Goal: Book appointment/travel/reservation

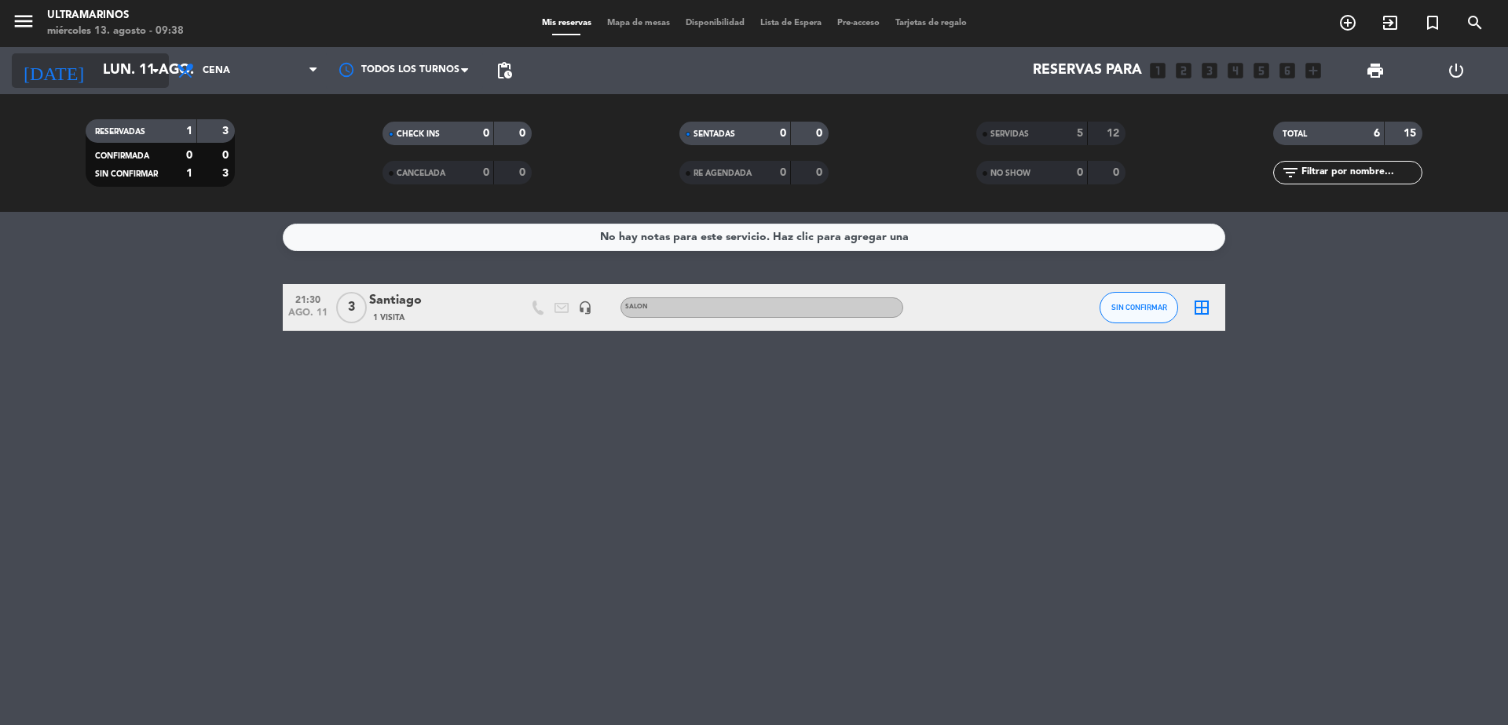
click at [126, 58] on input "lun. 11 ago." at bounding box center [186, 70] width 182 height 31
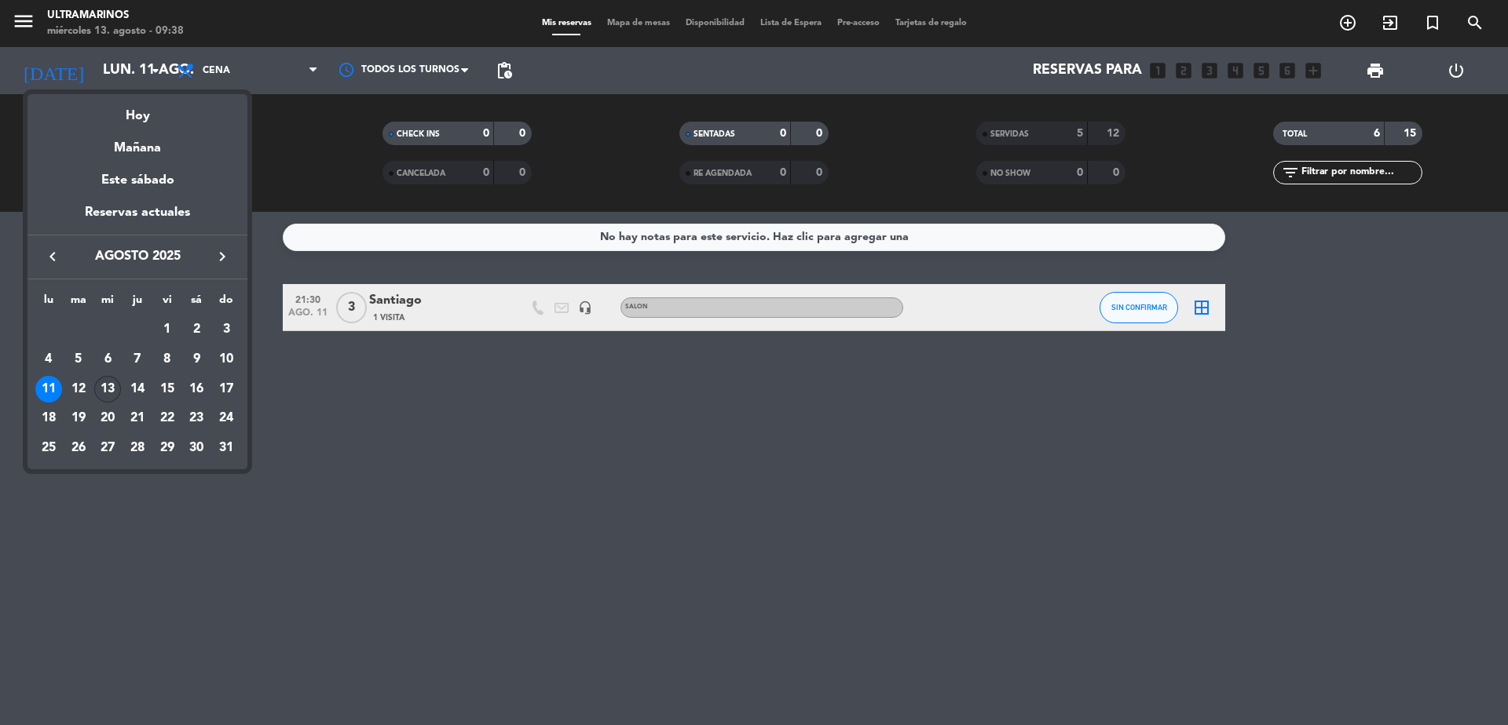
click at [107, 386] on div "13" at bounding box center [107, 389] width 27 height 27
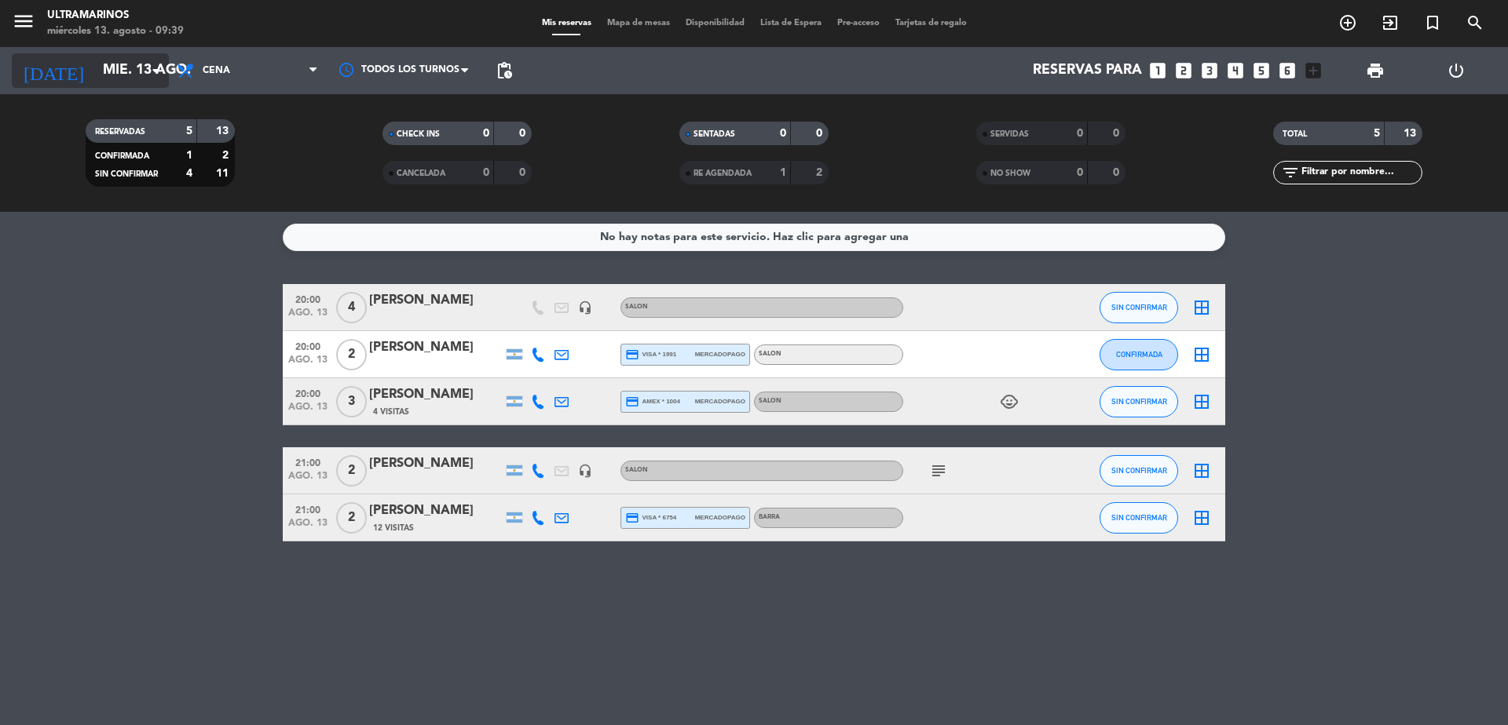
click at [135, 78] on input "mié. 13 ago." at bounding box center [186, 70] width 182 height 31
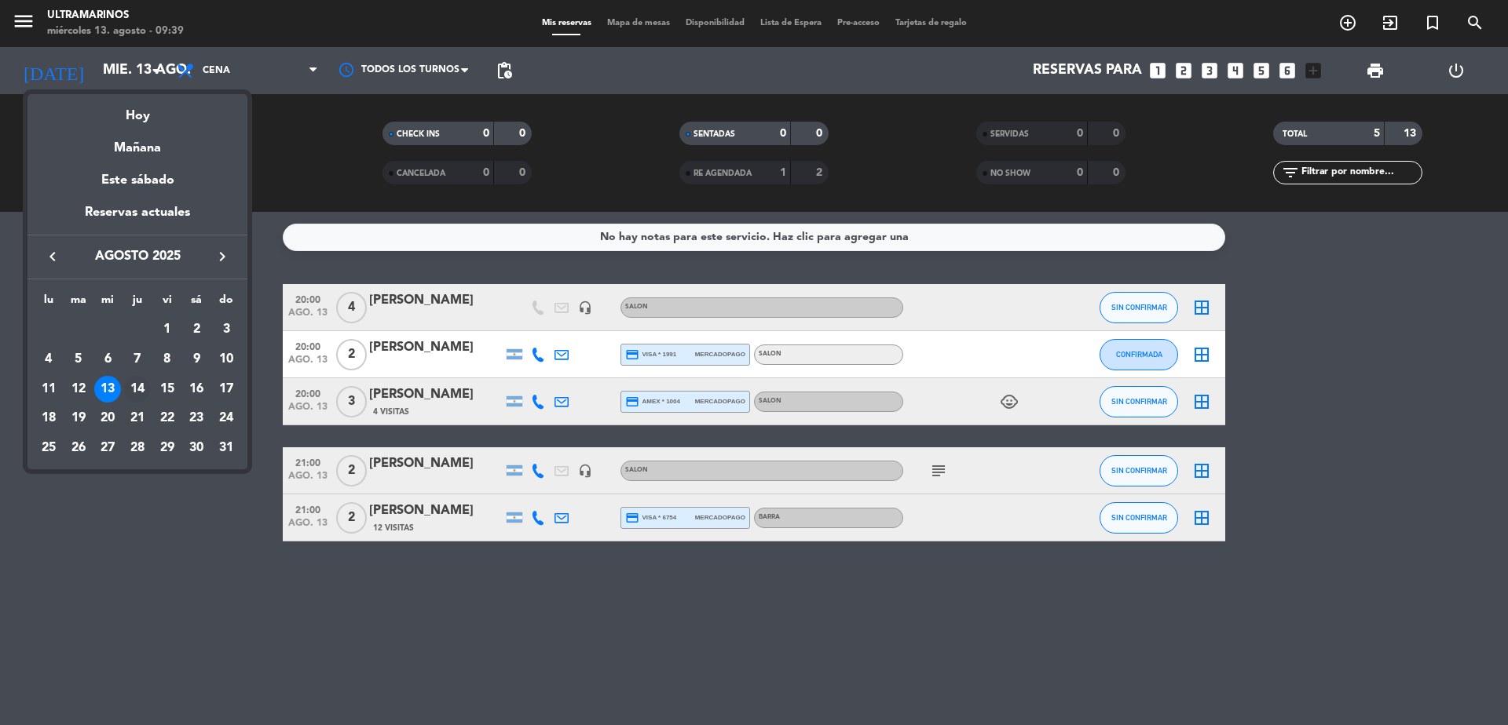
click at [136, 385] on div "14" at bounding box center [137, 389] width 27 height 27
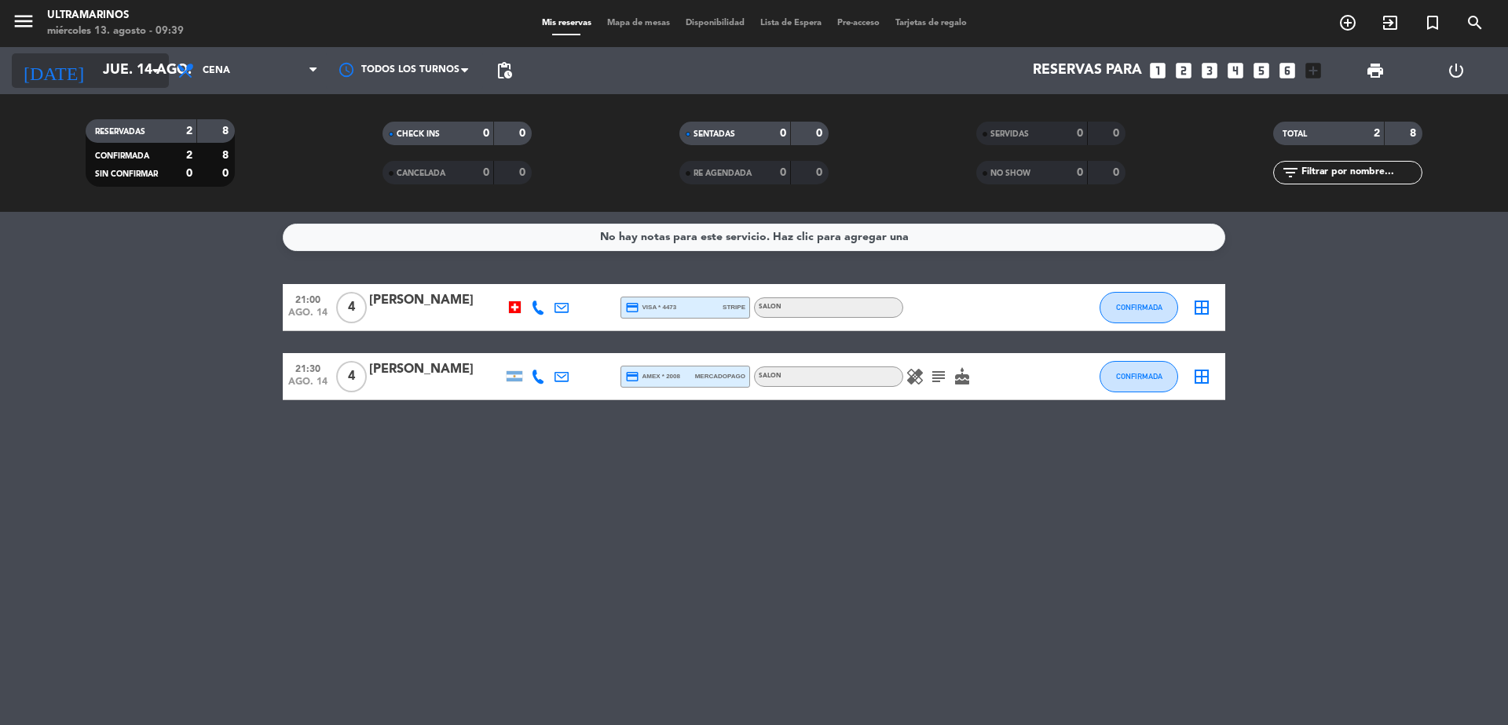
click at [115, 69] on input "jue. 14 ago." at bounding box center [186, 70] width 182 height 31
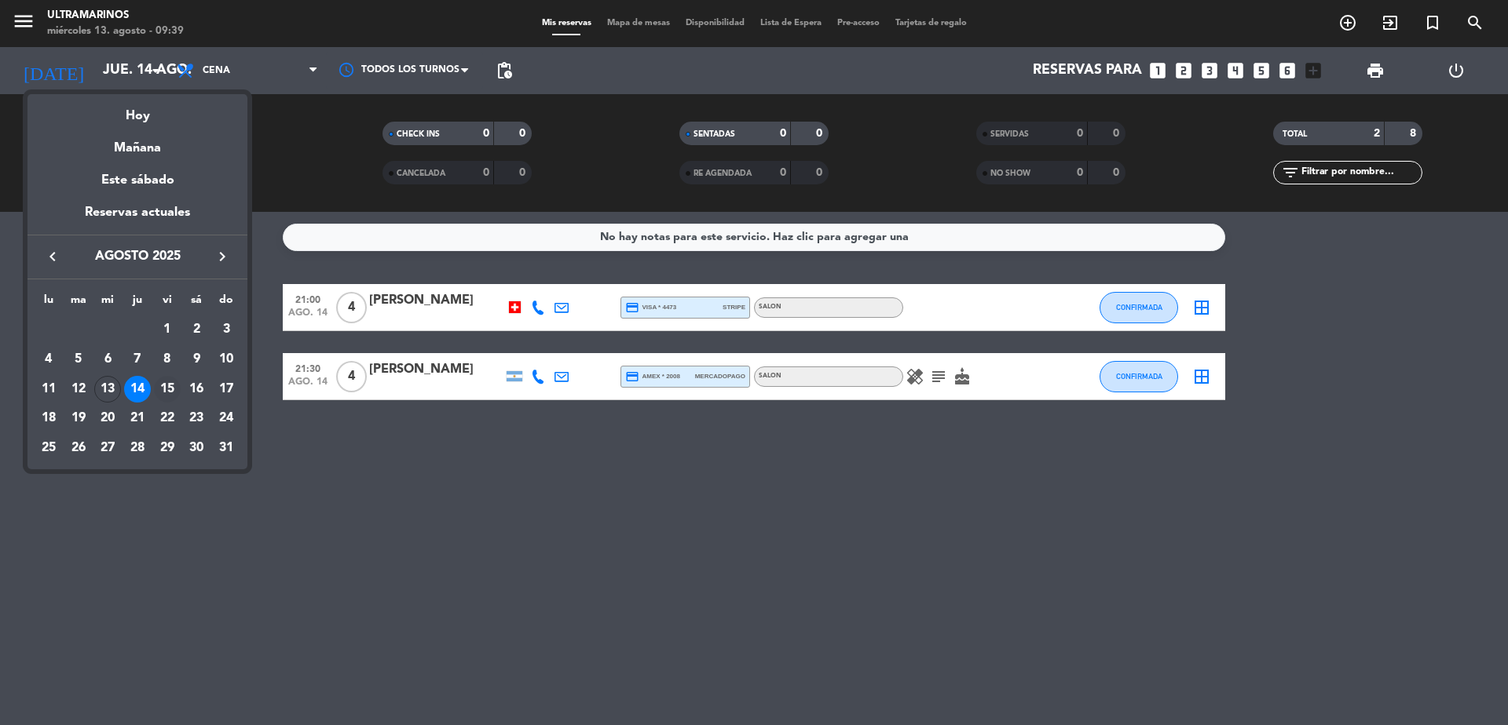
click at [168, 388] on div "15" at bounding box center [167, 389] width 27 height 27
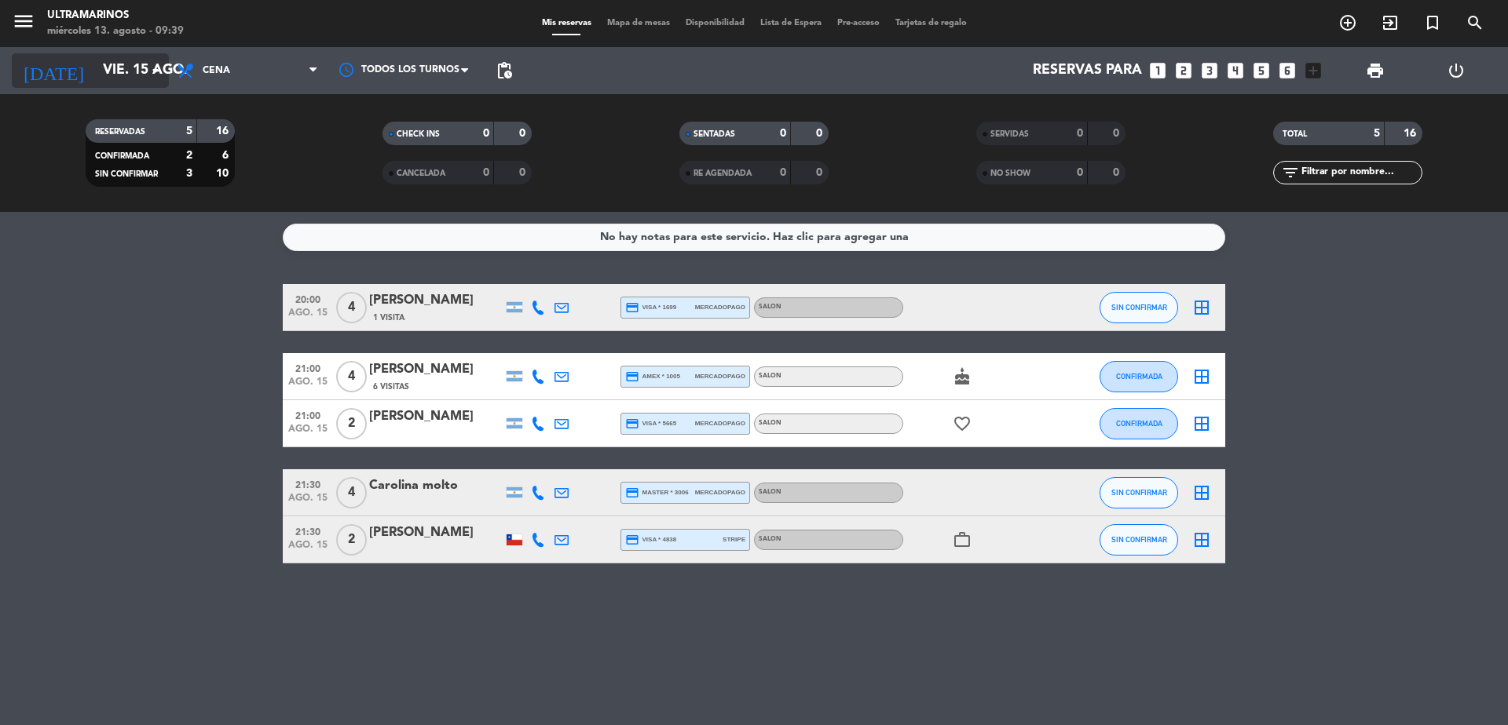
click at [112, 64] on input "vie. 15 ago." at bounding box center [186, 70] width 182 height 31
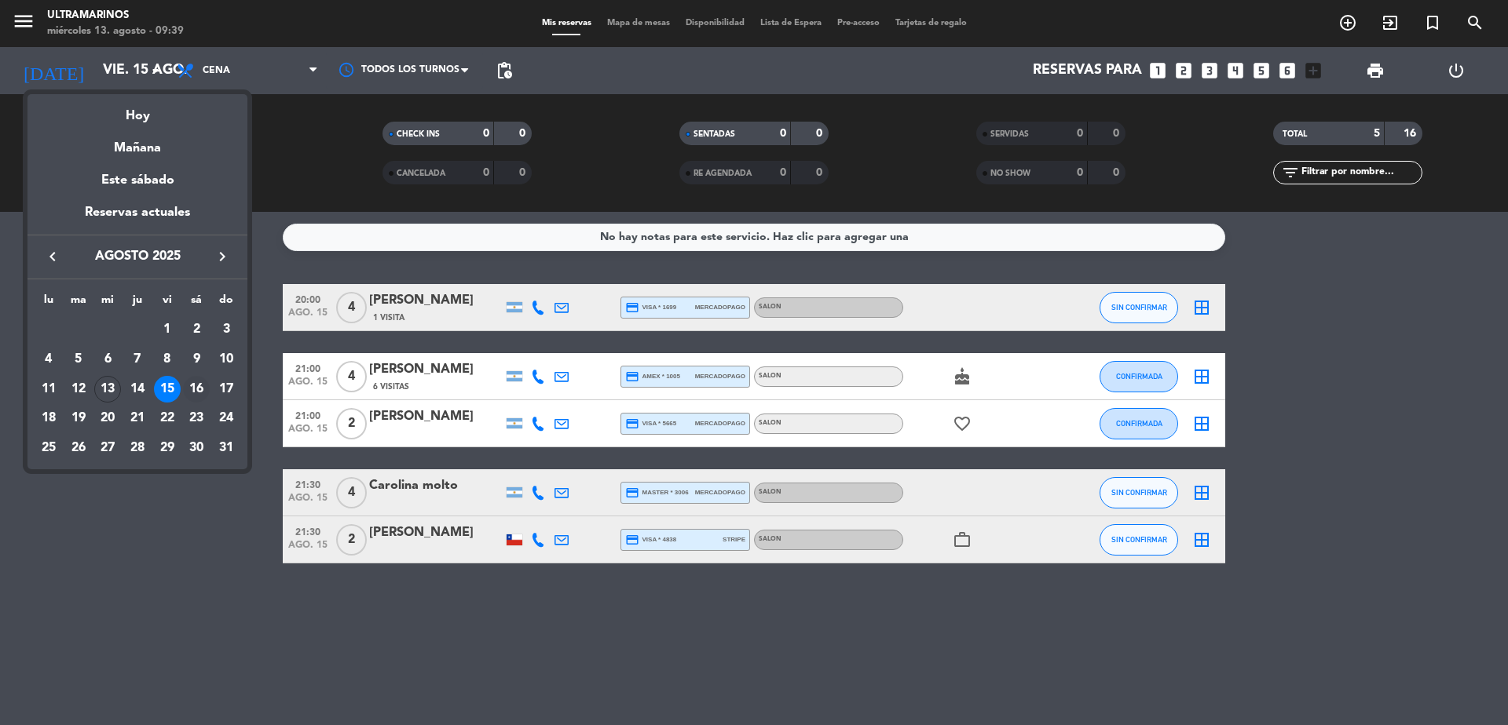
click at [198, 382] on div "16" at bounding box center [196, 389] width 27 height 27
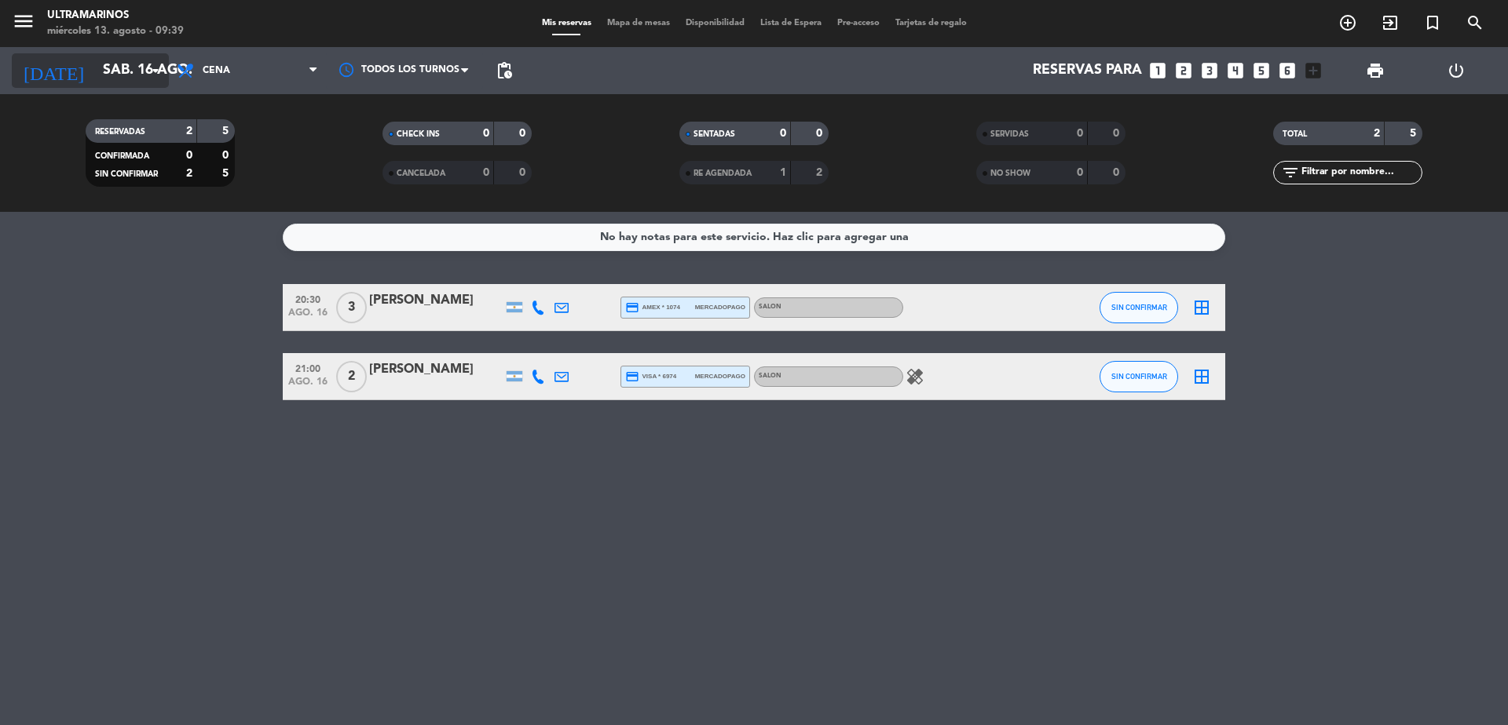
click at [122, 79] on input "sáb. 16 ago." at bounding box center [186, 70] width 182 height 31
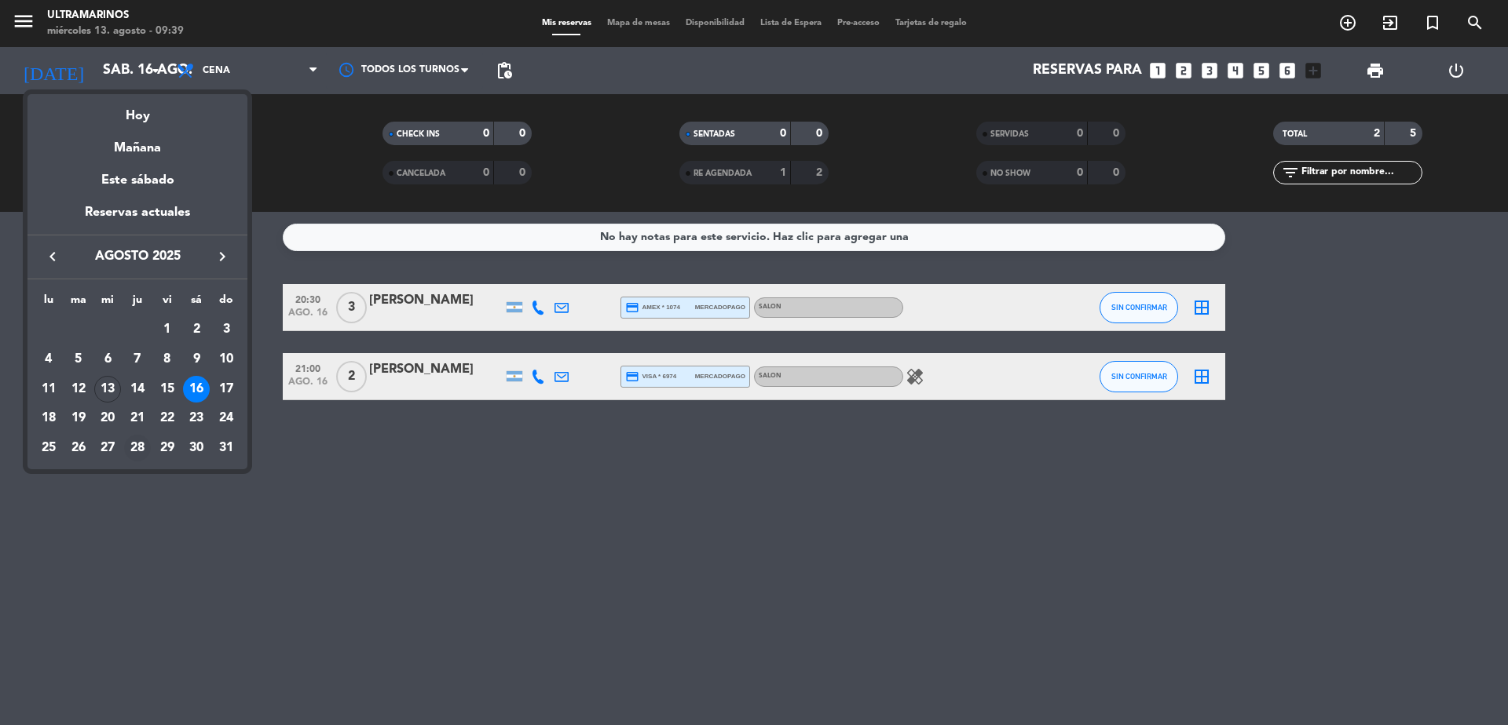
click at [133, 449] on div "28" at bounding box center [137, 448] width 27 height 27
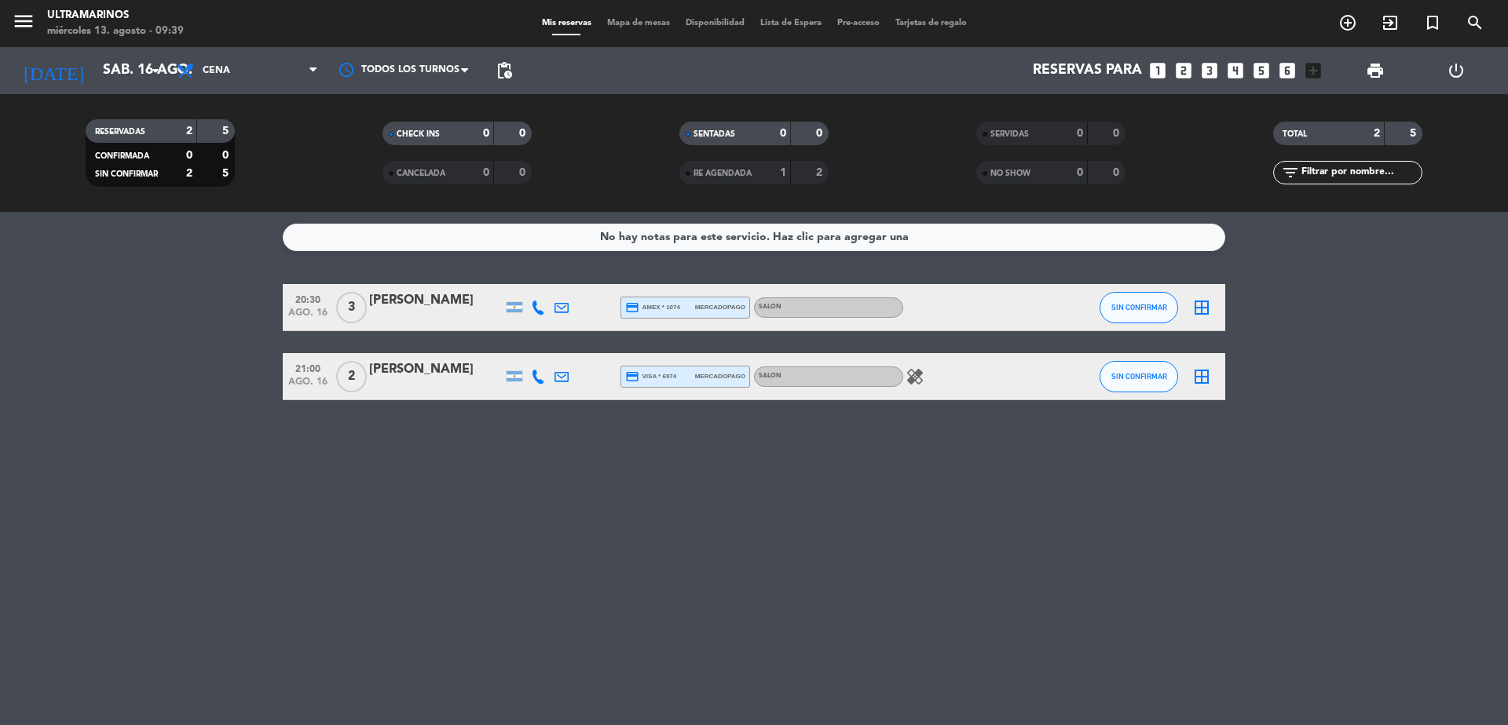
type input "jue. 28 ago."
